Goal: Contribute content: Add original content to the website for others to see

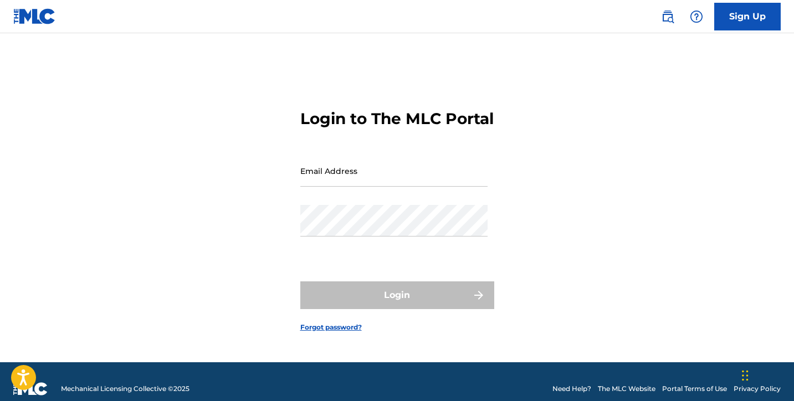
click at [373, 178] on input "Email Address" at bounding box center [393, 171] width 187 height 32
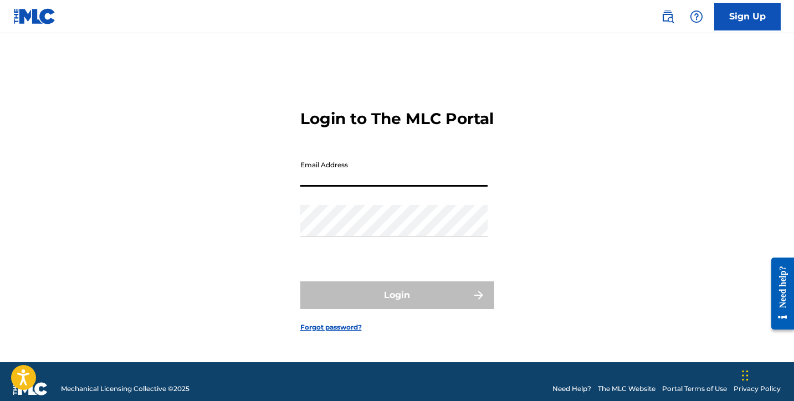
type input "[EMAIL_ADDRESS][DOMAIN_NAME]"
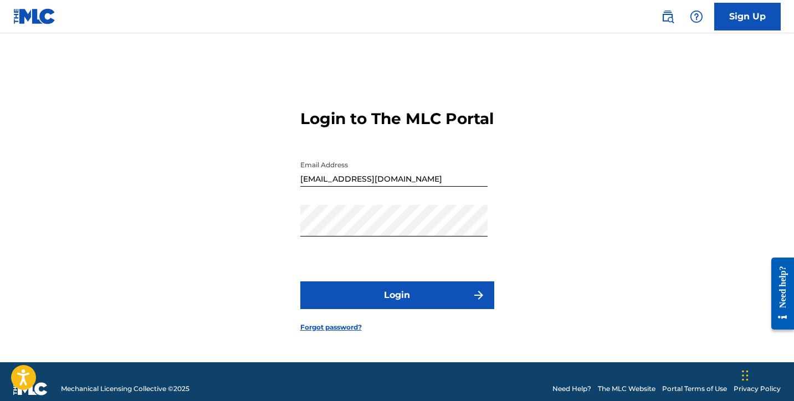
click at [406, 305] on button "Login" at bounding box center [397, 296] width 194 height 28
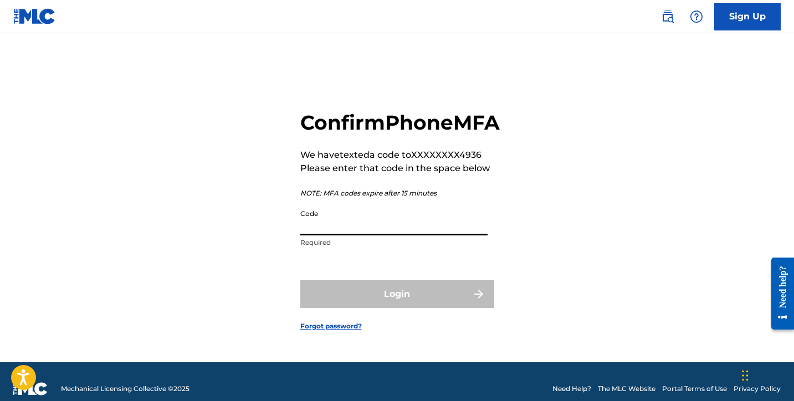
click at [415, 225] on input "Code" at bounding box center [393, 220] width 187 height 32
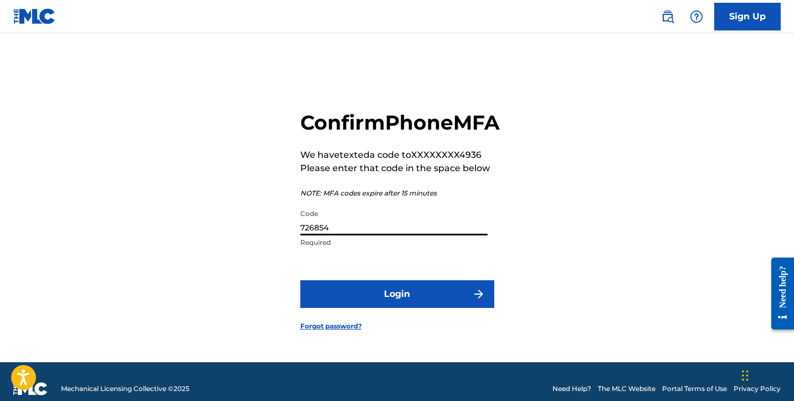
type input "726854"
click at [437, 299] on button "Login" at bounding box center [397, 294] width 194 height 28
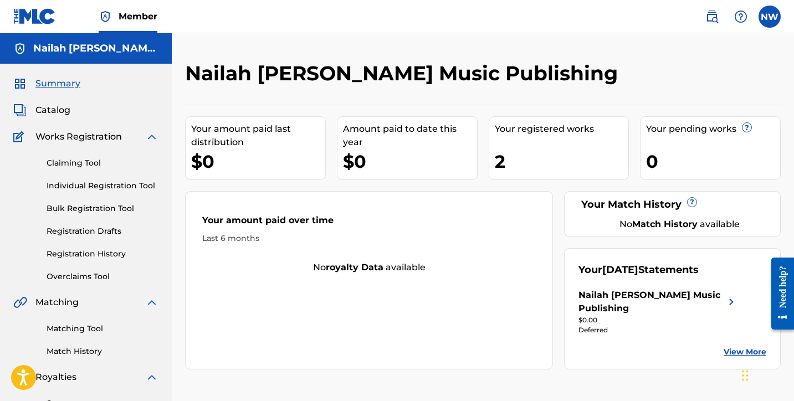
click at [103, 186] on link "Individual Registration Tool" at bounding box center [103, 186] width 112 height 12
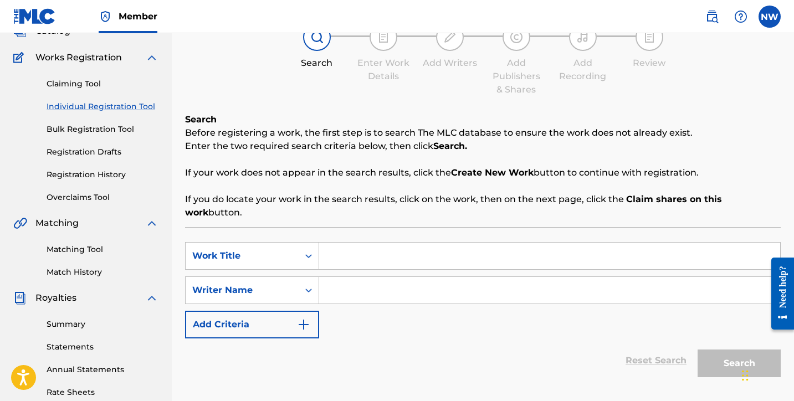
scroll to position [81, 0]
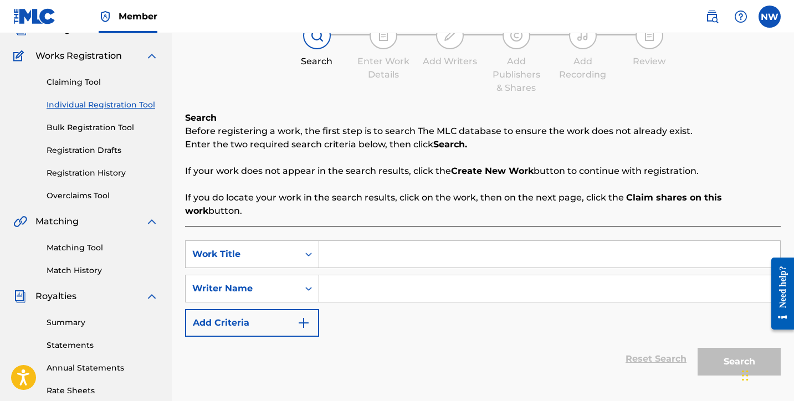
click at [421, 241] on input "Search Form" at bounding box center [549, 254] width 461 height 27
type input "Why Do You Stay (Stripped)"
click at [373, 276] on input "Search Form" at bounding box center [549, 289] width 461 height 27
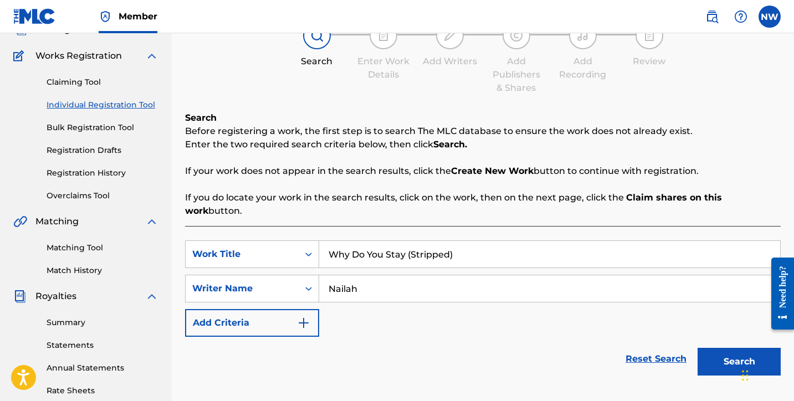
type input "Nailah"
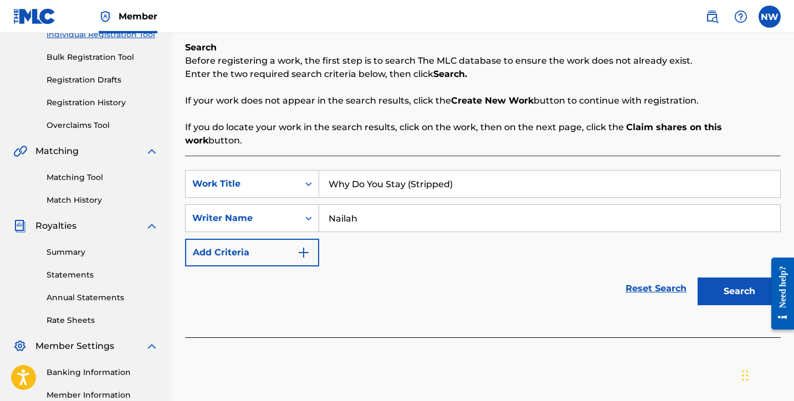
click at [732, 278] on button "Search" at bounding box center [739, 292] width 83 height 28
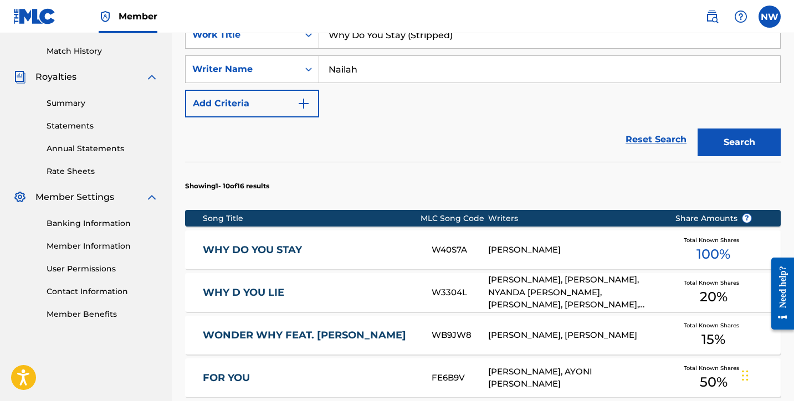
scroll to position [733, 0]
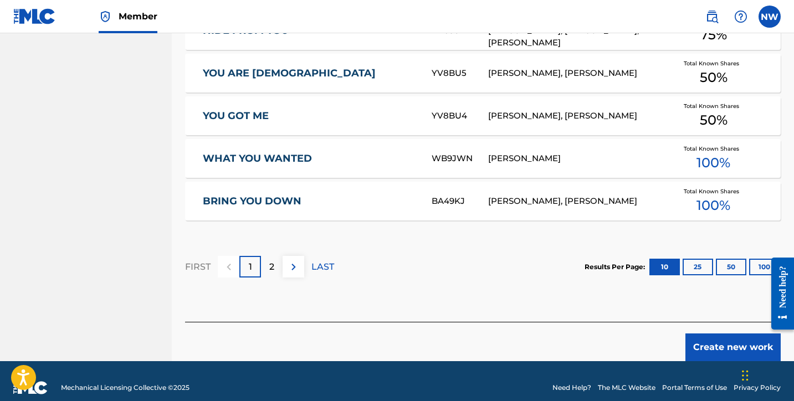
click at [719, 334] on button "Create new work" at bounding box center [733, 348] width 95 height 28
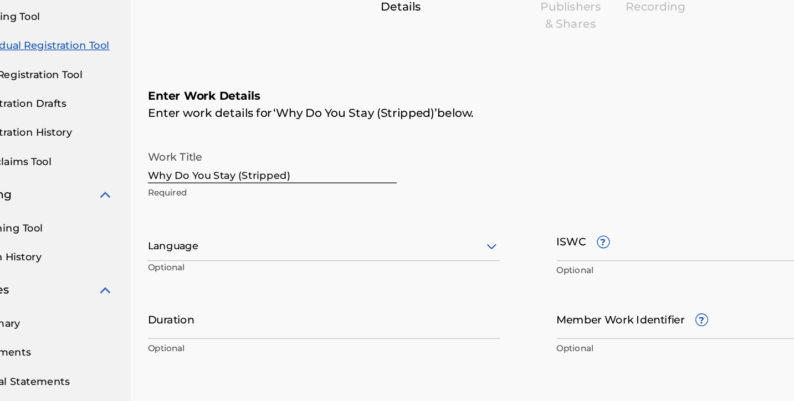
scroll to position [74, 0]
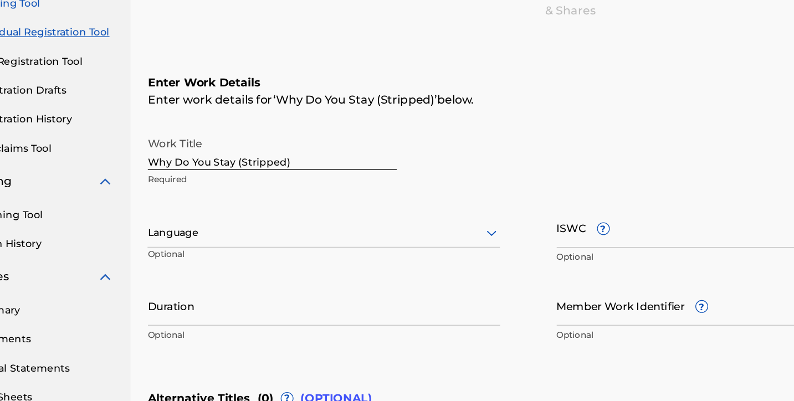
click at [332, 268] on div at bounding box center [323, 269] width 276 height 14
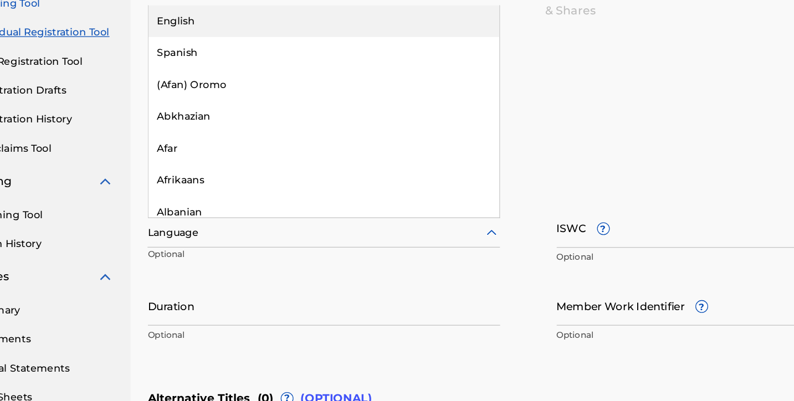
click at [305, 110] on div "English" at bounding box center [323, 103] width 275 height 25
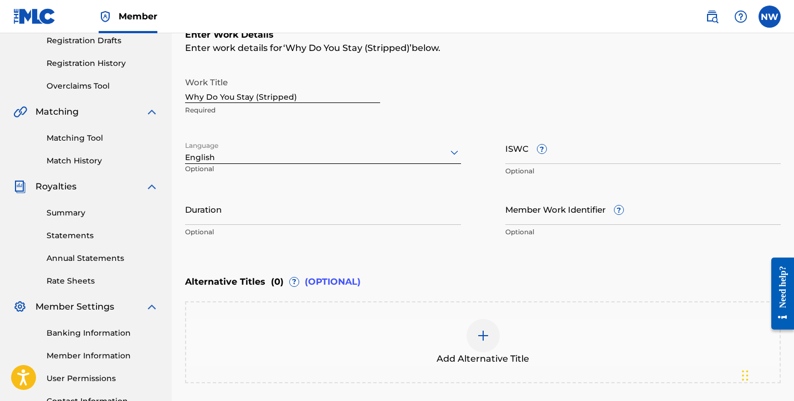
scroll to position [293, 0]
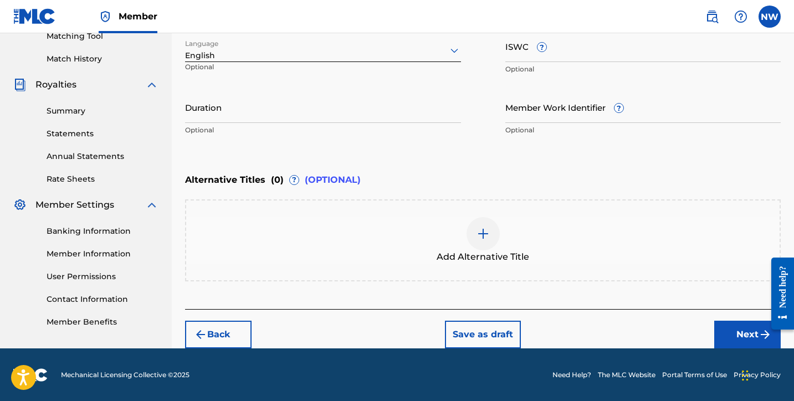
click at [471, 334] on button "Save as draft" at bounding box center [483, 335] width 76 height 28
